Goal: Transaction & Acquisition: Book appointment/travel/reservation

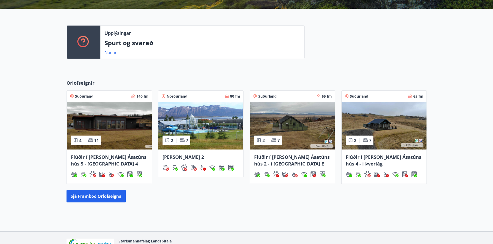
scroll to position [129, 0]
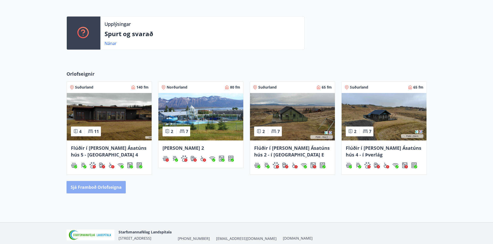
click at [108, 190] on button "Sjá framboð orlofseigna" at bounding box center [95, 187] width 59 height 12
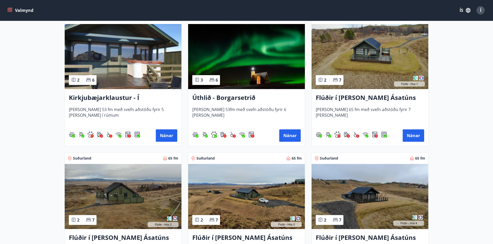
scroll to position [103, 0]
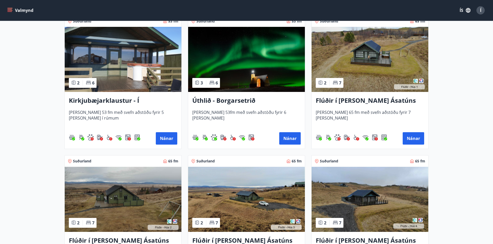
click at [146, 192] on img at bounding box center [123, 199] width 117 height 65
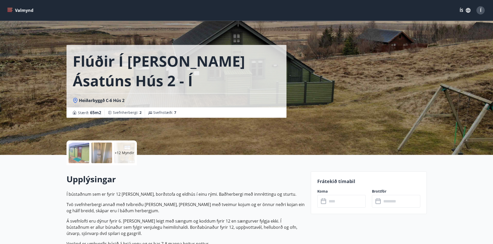
click at [125, 157] on div "+12 Myndir" at bounding box center [124, 153] width 21 height 21
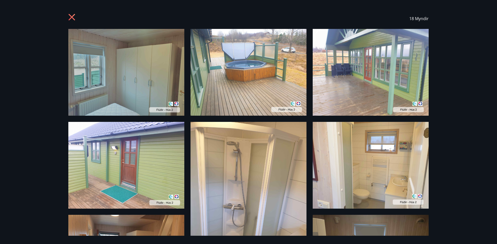
click at [72, 18] on icon at bounding box center [72, 17] width 6 height 6
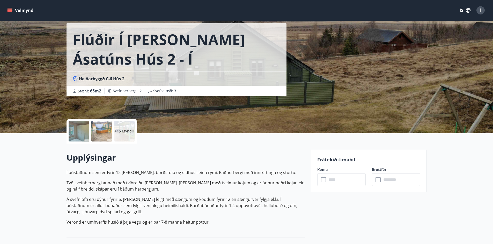
scroll to position [52, 0]
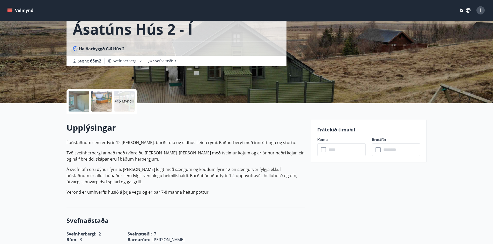
click at [335, 148] on input "text" at bounding box center [346, 150] width 39 height 13
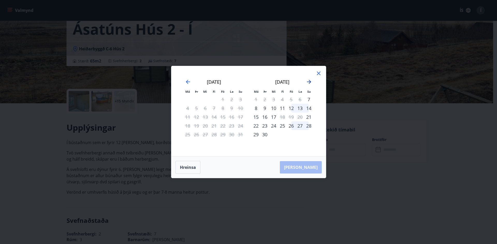
click at [308, 83] on icon "Move forward to switch to the next month." at bounding box center [309, 82] width 6 height 6
click at [309, 83] on icon "Move forward to switch to the next month." at bounding box center [309, 82] width 6 height 6
click at [223, 108] on div "10" at bounding box center [222, 108] width 9 height 9
click at [242, 108] on div "12" at bounding box center [240, 108] width 9 height 9
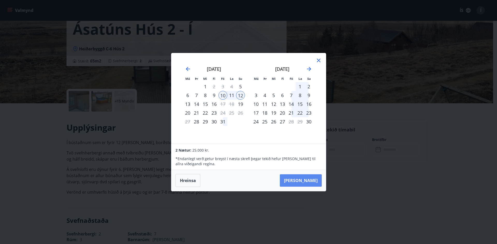
click at [310, 180] on button "Taka Frá" at bounding box center [301, 181] width 42 height 12
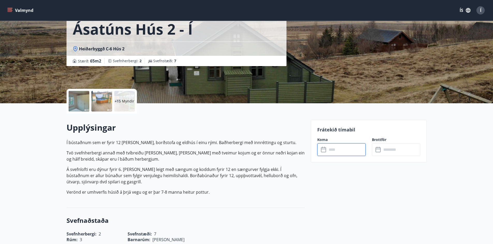
type input "******"
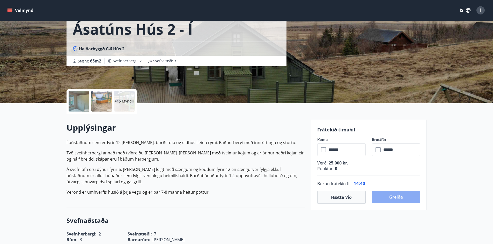
click at [398, 195] on button "Greiða" at bounding box center [396, 197] width 48 height 12
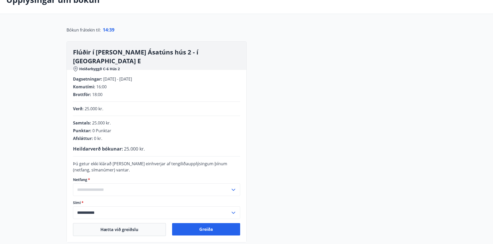
scroll to position [52, 0]
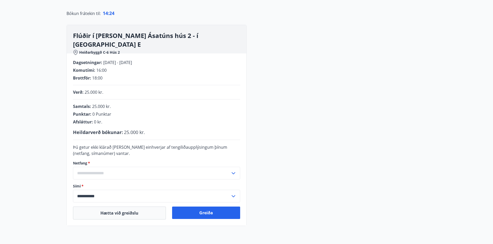
click at [140, 169] on input "text" at bounding box center [151, 173] width 157 height 13
click at [133, 211] on button "Hætta við greiðslu" at bounding box center [119, 213] width 93 height 13
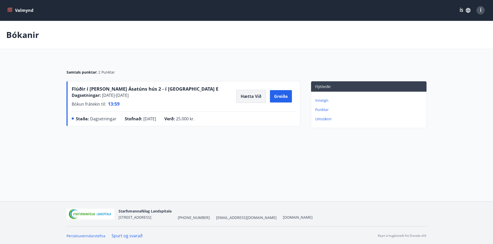
click at [252, 95] on button "Hætta við" at bounding box center [250, 96] width 29 height 13
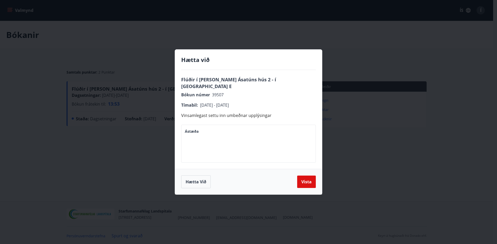
click at [205, 125] on div "* Ástæða" at bounding box center [248, 144] width 134 height 38
click at [198, 177] on button "Hætta við" at bounding box center [195, 182] width 29 height 13
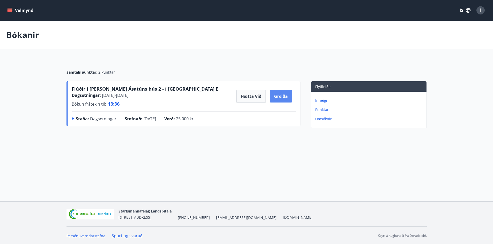
click at [279, 96] on button "Greiða" at bounding box center [281, 96] width 22 height 12
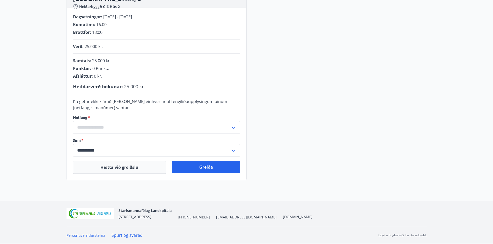
scroll to position [98, 0]
click at [154, 128] on input "text" at bounding box center [151, 127] width 157 height 13
click at [100, 139] on li "Skrá nýtt netfang" at bounding box center [156, 138] width 167 height 9
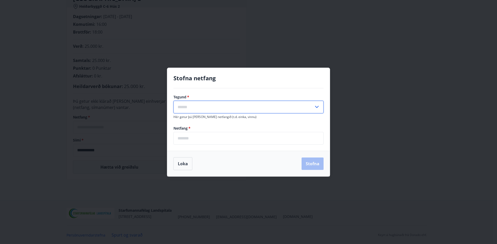
click at [205, 106] on input "text" at bounding box center [243, 107] width 140 height 13
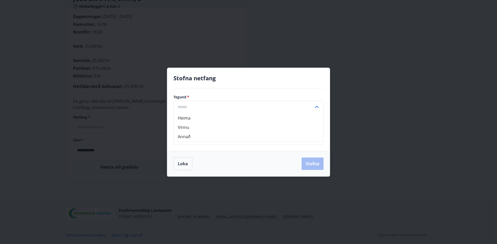
click at [195, 130] on li "Vinnu" at bounding box center [248, 127] width 149 height 9
type input "*****"
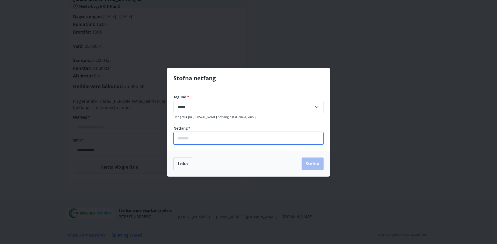
click at [208, 140] on input "email" at bounding box center [248, 138] width 150 height 13
type input "**********"
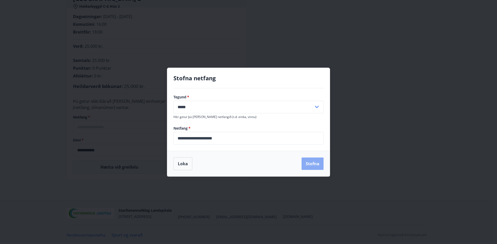
click at [313, 166] on button "Stofna" at bounding box center [312, 164] width 22 height 12
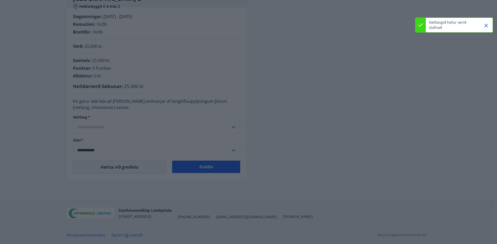
type input "**********"
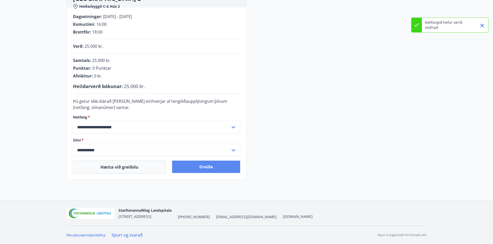
click at [203, 164] on button "Greiða" at bounding box center [206, 167] width 68 height 12
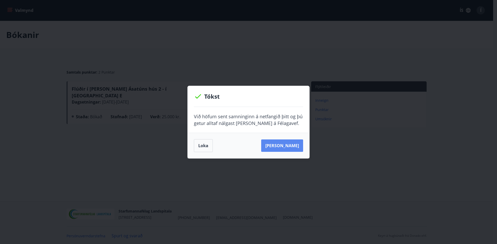
click at [283, 147] on button "Sjá samning" at bounding box center [282, 146] width 42 height 12
click at [208, 147] on button "Loka" at bounding box center [203, 145] width 19 height 13
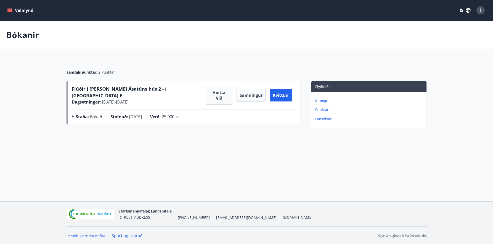
click at [323, 110] on p "Punktar" at bounding box center [369, 109] width 109 height 5
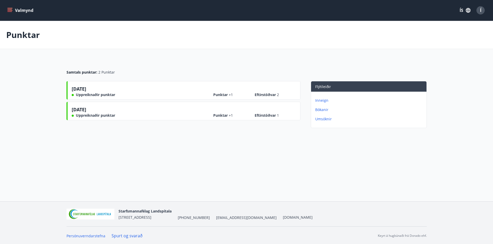
click at [13, 11] on button "Valmynd" at bounding box center [20, 10] width 29 height 9
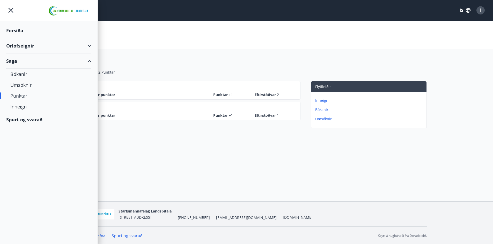
click at [24, 30] on div "Forsíða" at bounding box center [48, 30] width 85 height 15
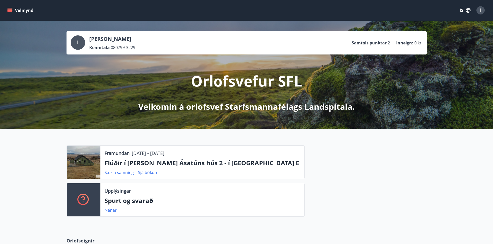
click at [485, 9] on button "Í" at bounding box center [480, 10] width 12 height 12
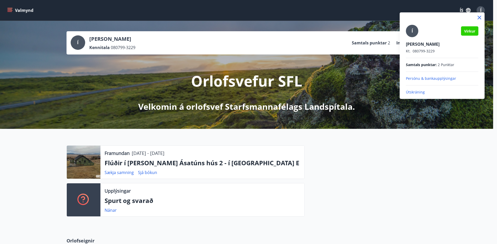
click at [418, 91] on p "Útskráning" at bounding box center [442, 92] width 72 height 5
